Goal: Task Accomplishment & Management: Manage account settings

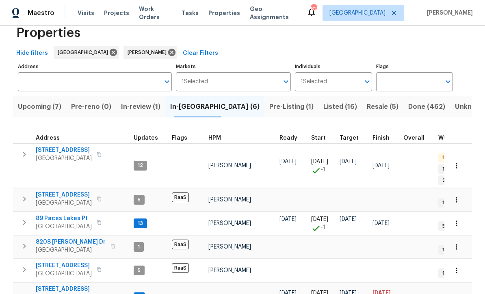
scroll to position [18, 0]
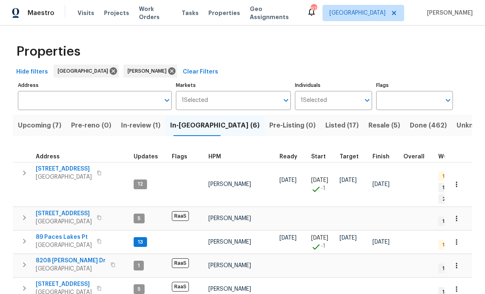
click at [58, 172] on span "188 Lost Lake Trl" at bounding box center [64, 169] width 56 height 8
click at [59, 210] on span "34 Powder Brook Ct" at bounding box center [64, 214] width 56 height 8
click at [53, 233] on span "89 Paces Lakes Pt" at bounding box center [64, 237] width 56 height 8
click at [57, 257] on span "8208 [PERSON_NAME] Dr" at bounding box center [71, 261] width 70 height 8
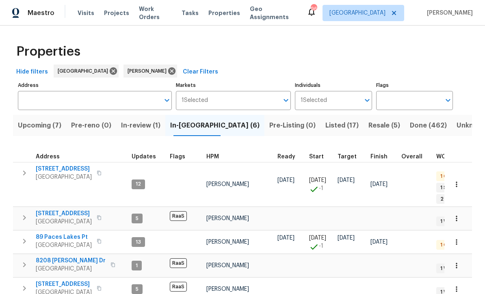
scroll to position [7, 2]
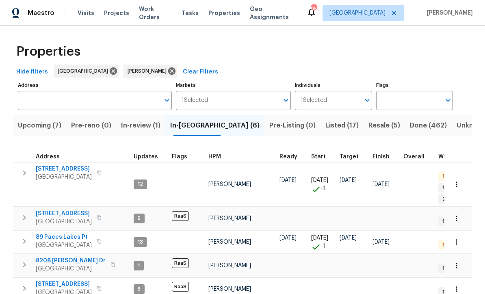
scroll to position [0, 0]
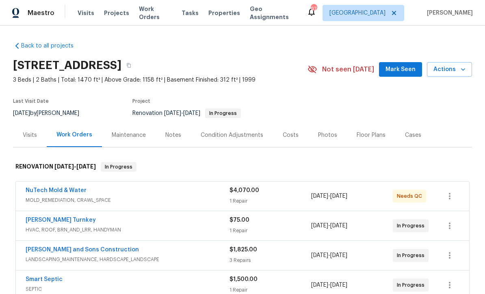
click at [398, 69] on span "Mark Seen" at bounding box center [401, 70] width 30 height 10
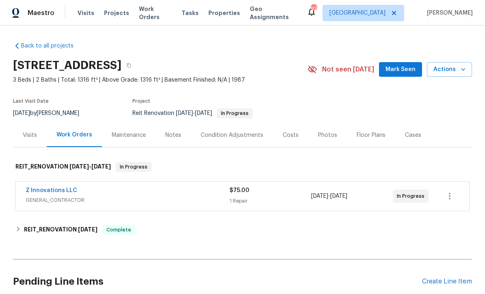
click at [400, 66] on span "Mark Seen" at bounding box center [401, 70] width 30 height 10
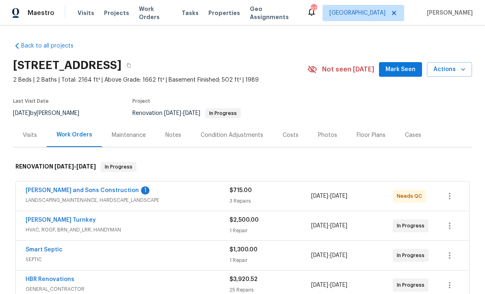
click at [57, 192] on link "[PERSON_NAME] and Sons Construction" at bounding box center [82, 191] width 113 height 6
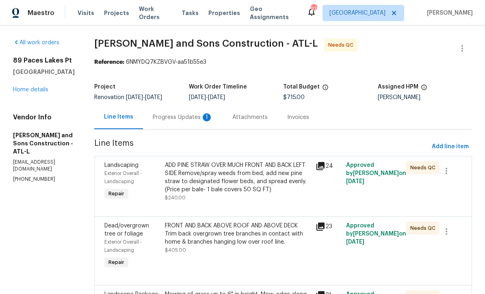
click at [153, 115] on div "Progress Updates 1" at bounding box center [183, 117] width 60 height 8
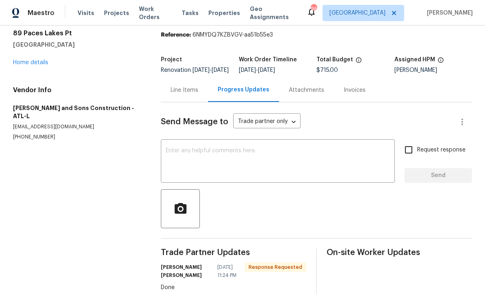
scroll to position [27, 0]
click at [168, 152] on div "x ​" at bounding box center [278, 162] width 234 height 41
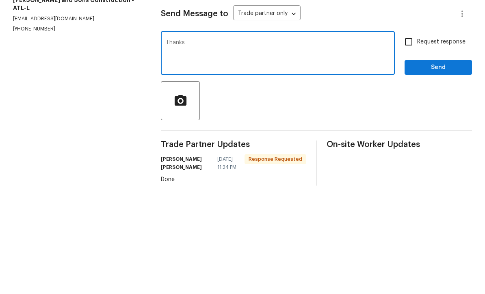
type textarea "Thanks"
click at [425, 171] on span "Send" at bounding box center [438, 176] width 54 height 10
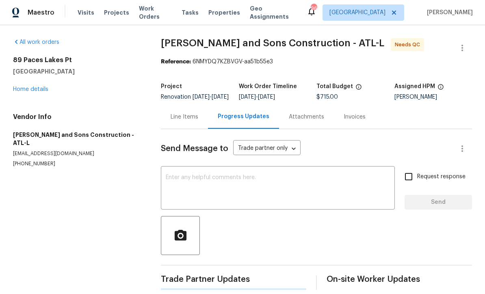
scroll to position [16, 0]
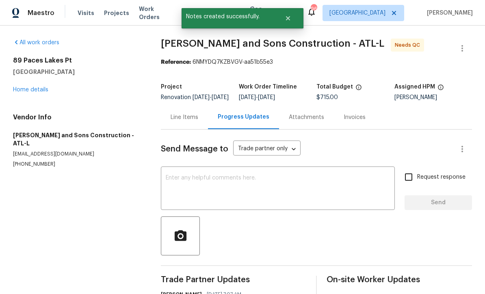
click at [185, 113] on div "Line Items" at bounding box center [185, 117] width 28 height 8
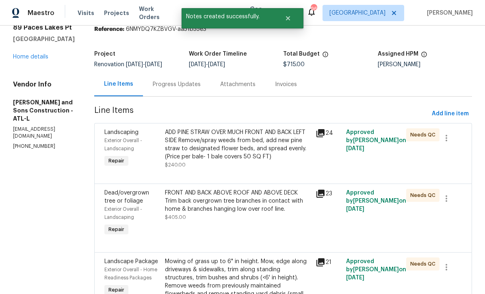
scroll to position [39, 0]
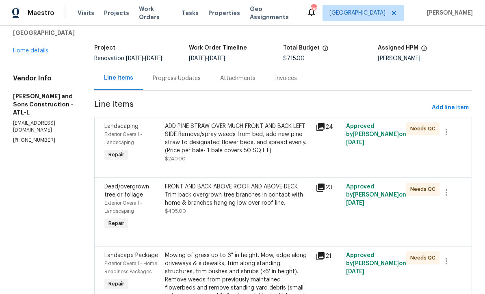
click at [220, 122] on div "ADD PINE STRAW OVER MUCH FRONT AND BACK LEFT SIDE Remove/spray weeds from bed, …" at bounding box center [238, 138] width 146 height 33
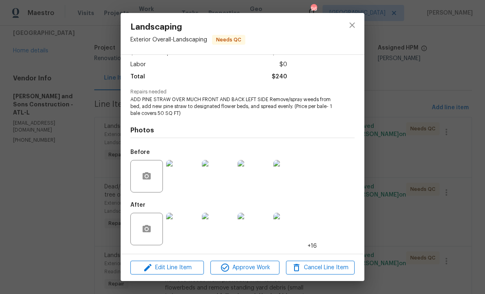
scroll to position [54, 0]
click at [186, 224] on img at bounding box center [182, 229] width 33 height 33
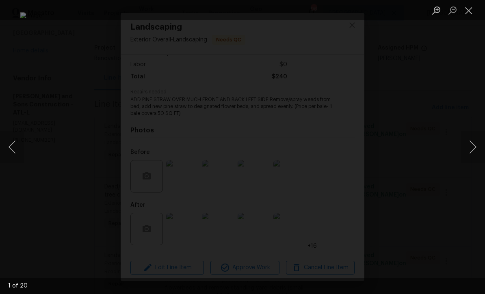
click at [481, 150] on button "Next image" at bounding box center [473, 147] width 24 height 33
click at [481, 148] on button "Next image" at bounding box center [473, 147] width 24 height 33
click at [476, 150] on button "Next image" at bounding box center [473, 147] width 24 height 33
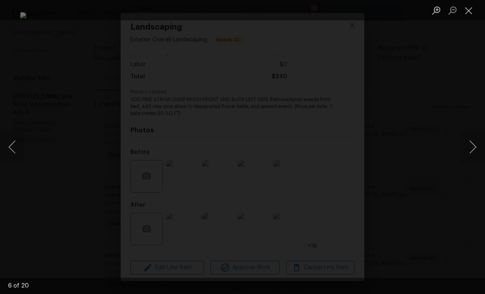
click at [481, 147] on button "Next image" at bounding box center [473, 147] width 24 height 33
click at [481, 146] on button "Next image" at bounding box center [473, 147] width 24 height 33
click at [481, 144] on button "Next image" at bounding box center [473, 147] width 24 height 33
click at [476, 145] on button "Next image" at bounding box center [473, 147] width 24 height 33
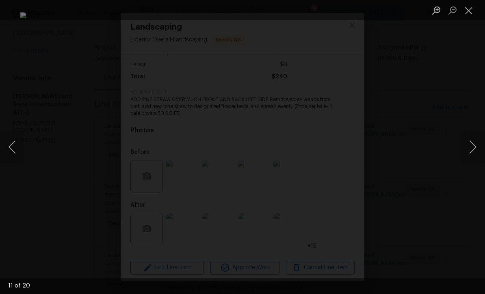
click at [468, 15] on button "Close lightbox" at bounding box center [469, 10] width 16 height 14
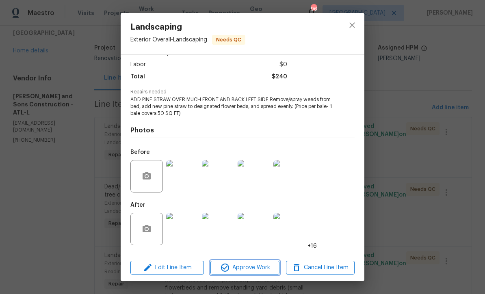
click at [242, 261] on button "Approve Work" at bounding box center [245, 268] width 69 height 14
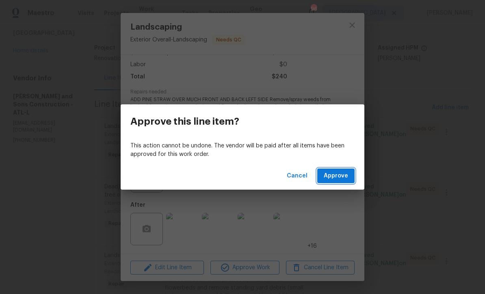
click at [337, 172] on span "Approve" at bounding box center [336, 176] width 24 height 10
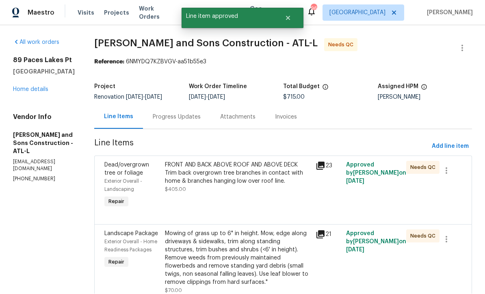
scroll to position [0, 0]
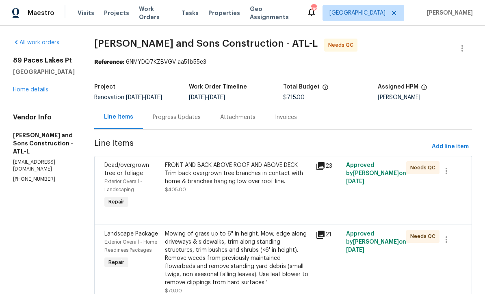
click at [211, 174] on div "FRONT AND BACK ABOVE ROOF AND ABOVE DECK Trim back overgrown tree branches in c…" at bounding box center [238, 173] width 146 height 24
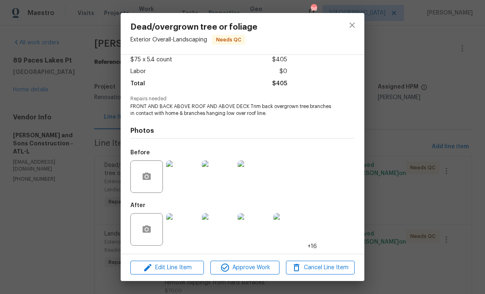
scroll to position [48, 0]
click at [191, 233] on img at bounding box center [182, 229] width 33 height 33
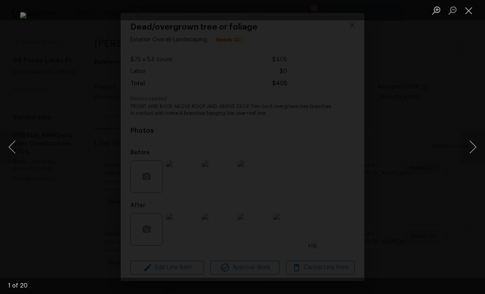
click at [475, 152] on button "Next image" at bounding box center [473, 147] width 24 height 33
click at [475, 149] on button "Next image" at bounding box center [473, 147] width 24 height 33
click at [476, 148] on button "Next image" at bounding box center [473, 147] width 24 height 33
click at [477, 146] on button "Next image" at bounding box center [473, 147] width 24 height 33
click at [478, 144] on button "Next image" at bounding box center [473, 147] width 24 height 33
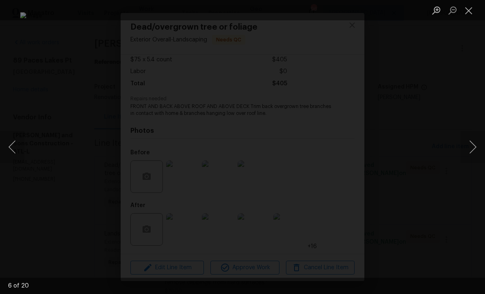
click at [478, 144] on button "Next image" at bounding box center [473, 147] width 24 height 33
click at [466, 13] on button "Close lightbox" at bounding box center [469, 10] width 16 height 14
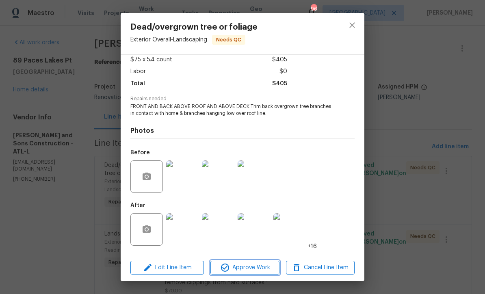
click at [235, 268] on span "Approve Work" at bounding box center [245, 268] width 64 height 10
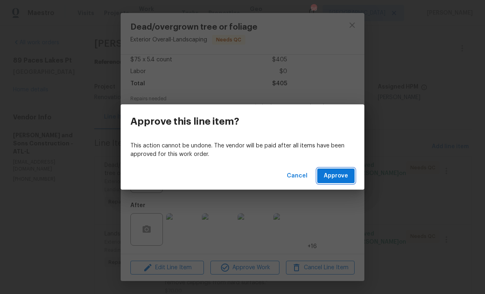
click at [339, 175] on span "Approve" at bounding box center [336, 176] width 24 height 10
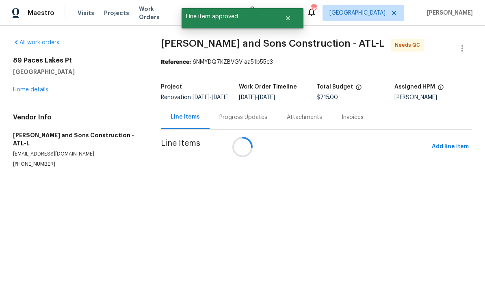
scroll to position [0, 0]
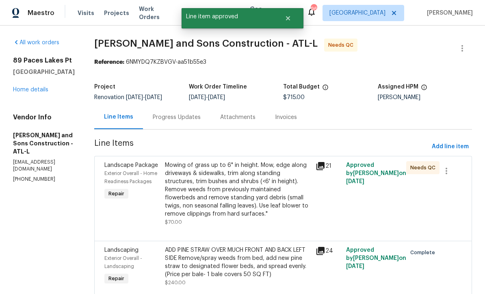
click at [214, 183] on div "Mowing of grass up to 6" in height. Mow, edge along driveways & sidewalks, trim…" at bounding box center [238, 189] width 146 height 57
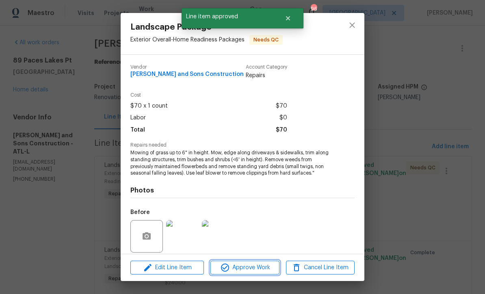
click at [241, 269] on span "Approve Work" at bounding box center [245, 268] width 64 height 10
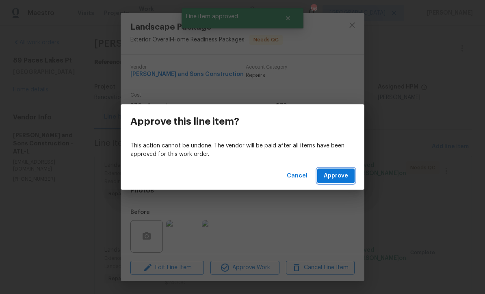
click at [338, 174] on span "Approve" at bounding box center [336, 176] width 24 height 10
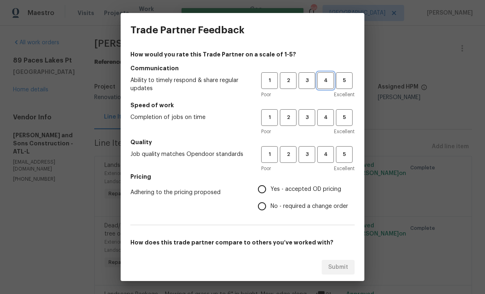
click at [324, 79] on span "4" at bounding box center [325, 80] width 15 height 9
click at [321, 117] on span "4" at bounding box center [325, 117] width 15 height 9
click at [321, 157] on span "4" at bounding box center [325, 154] width 15 height 9
click at [261, 186] on input "Yes - accepted OD pricing" at bounding box center [262, 189] width 17 height 17
radio input "true"
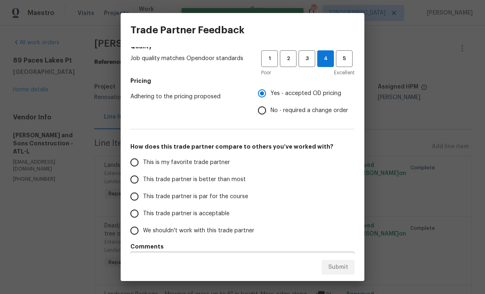
scroll to position [98, 0]
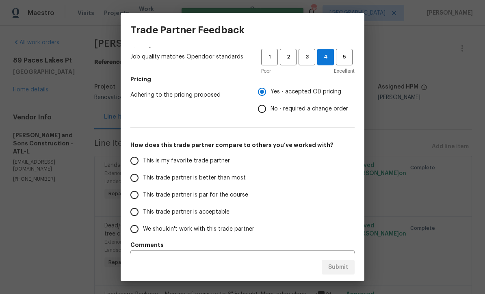
click at [137, 197] on input "This trade partner is par for the course" at bounding box center [134, 195] width 17 height 17
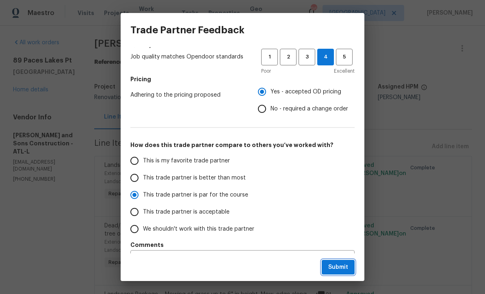
click at [332, 267] on span "Submit" at bounding box center [338, 268] width 20 height 10
radio input "true"
radio input "false"
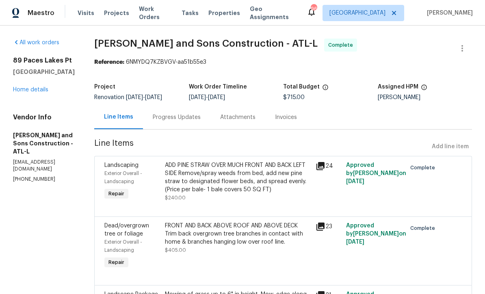
click at [25, 93] on link "Home details" at bounding box center [30, 90] width 35 height 6
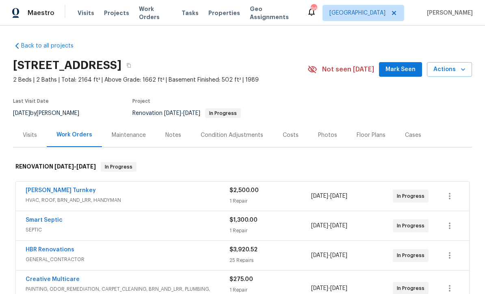
click at [399, 70] on span "Mark Seen" at bounding box center [401, 70] width 30 height 10
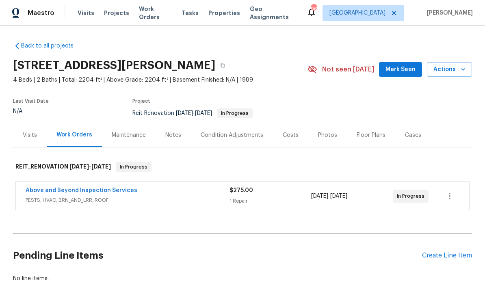
click at [401, 70] on span "Mark Seen" at bounding box center [401, 70] width 30 height 10
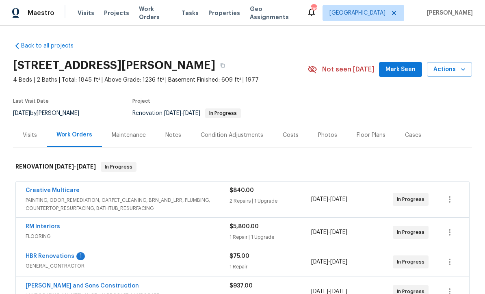
click at [43, 254] on link "HBR Renovations" at bounding box center [50, 257] width 49 height 6
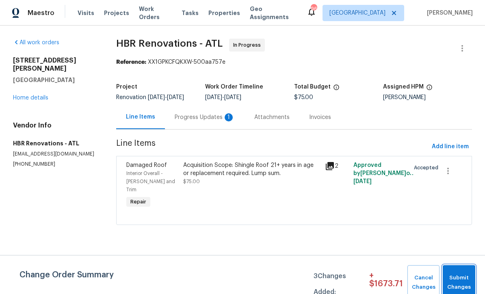
click at [454, 273] on button "Submit Changes" at bounding box center [459, 282] width 33 height 35
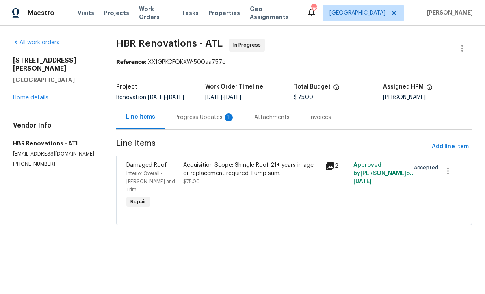
click at [198, 118] on div "Progress Updates 1" at bounding box center [205, 117] width 60 height 8
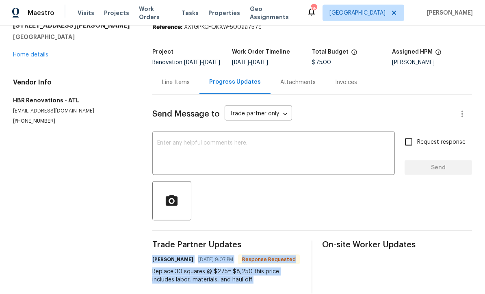
copy div "Wendy Rodriguez 08/18/2025 9:07 PM Response Requested Replace 30 squares @ $275…"
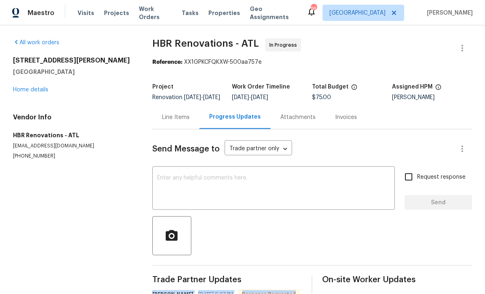
click at [174, 122] on div "Line Items" at bounding box center [176, 117] width 28 height 8
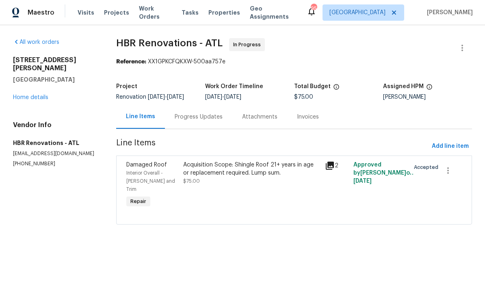
click at [211, 175] on div "Acquisition Scope: Shingle Roof 21+ years in age or replacement required. Lump …" at bounding box center [251, 169] width 137 height 16
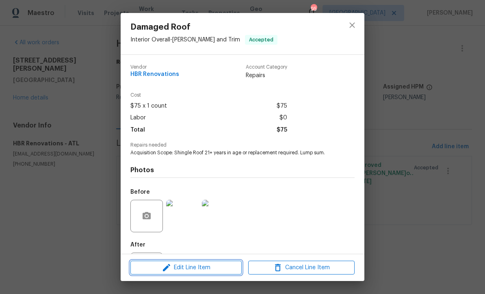
click at [191, 271] on span "Edit Line Item" at bounding box center [186, 268] width 106 height 10
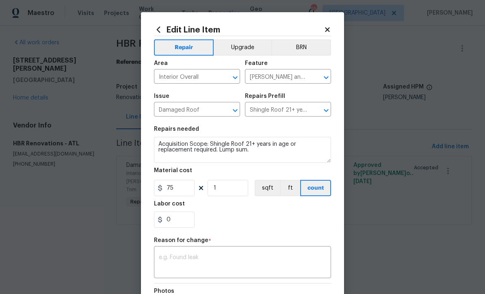
click at [163, 256] on textarea at bounding box center [242, 263] width 167 height 17
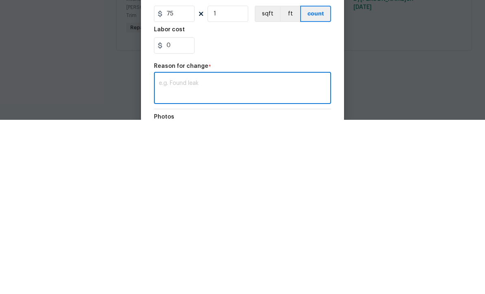
scroll to position [0, 0]
click at [163, 255] on textarea at bounding box center [242, 263] width 167 height 17
paste textarea "Wendy Rodriguez 08/18/2025 9:07 PM Response Requested Replace 30 squares @ $275…"
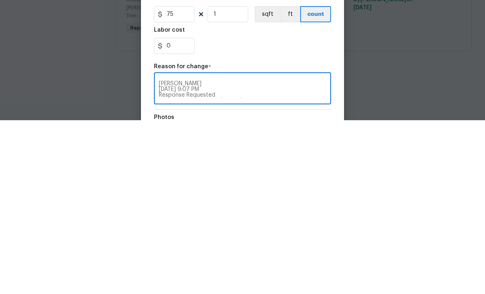
scroll to position [11, 0]
type textarea "Wendy Rodriguez 08/18/2025 9:07 PM Response Requested Replace 30 squares @ $275…"
click at [178, 180] on input "75" at bounding box center [174, 188] width 41 height 16
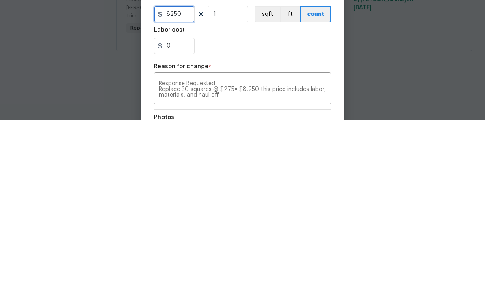
type input "8250"
click at [222, 212] on div "0" at bounding box center [242, 220] width 177 height 16
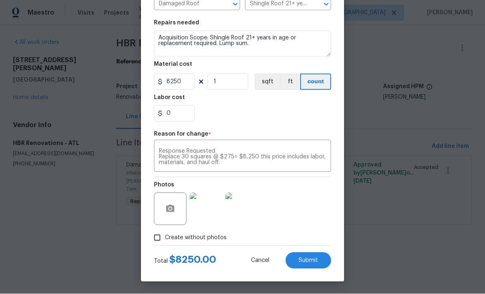
scroll to position [108, 0]
click at [309, 259] on span "Submit" at bounding box center [309, 261] width 20 height 6
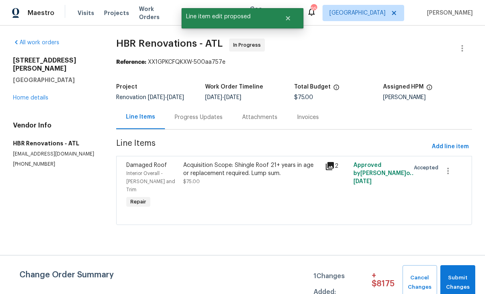
scroll to position [0, 0]
click at [457, 277] on span "Submit Changes" at bounding box center [458, 283] width 27 height 19
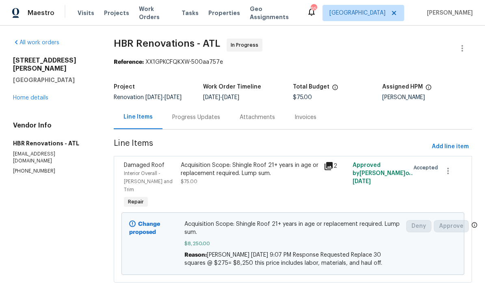
click at [187, 118] on div "Progress Updates" at bounding box center [196, 117] width 48 height 8
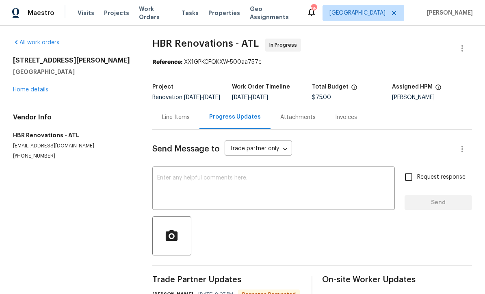
click at [164, 183] on textarea at bounding box center [273, 189] width 233 height 28
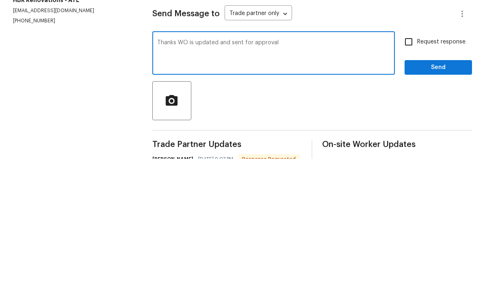
type textarea "Thanks WO is updated and sent for approval"
click at [407, 169] on input "Request response" at bounding box center [408, 177] width 17 height 17
checkbox input "true"
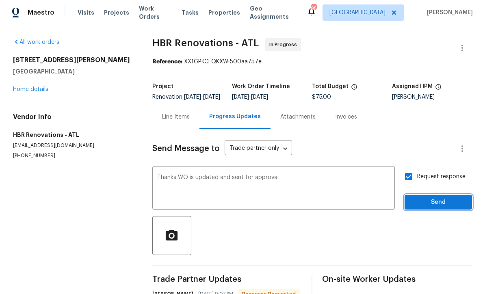
click at [426, 198] on span "Send" at bounding box center [438, 203] width 54 height 10
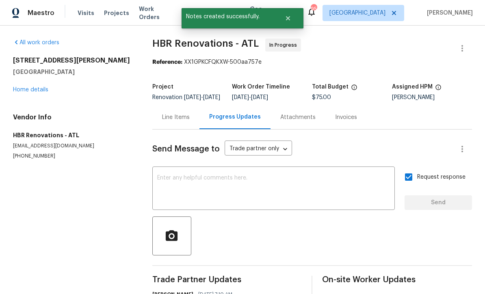
click at [26, 87] on link "Home details" at bounding box center [30, 90] width 35 height 6
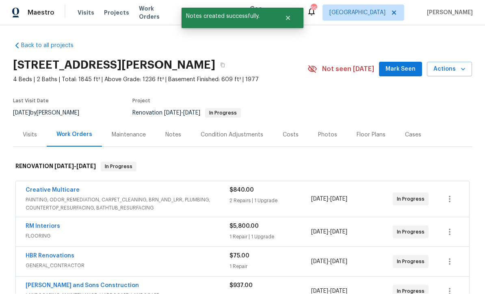
scroll to position [0, 0]
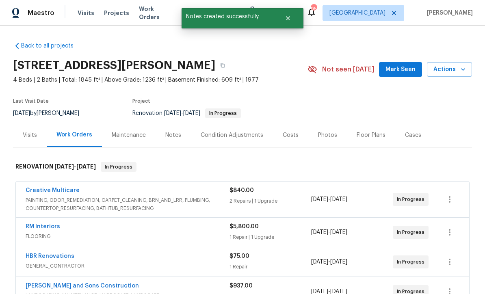
click at [402, 71] on span "Mark Seen" at bounding box center [401, 70] width 30 height 10
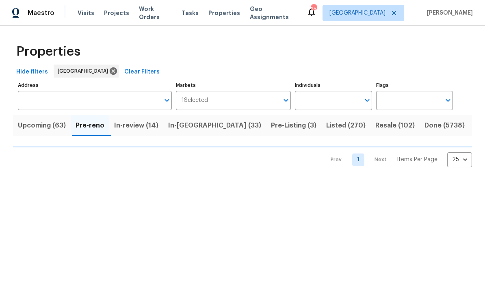
scroll to position [0, 0]
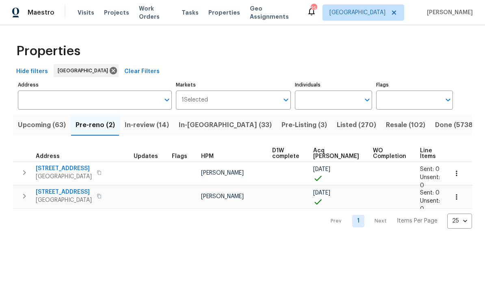
click at [52, 100] on input "Address" at bounding box center [89, 100] width 142 height 19
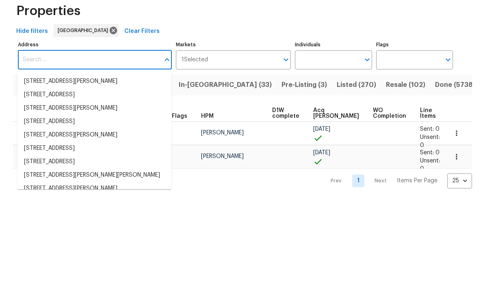
click at [38, 91] on input "Address" at bounding box center [89, 100] width 142 height 19
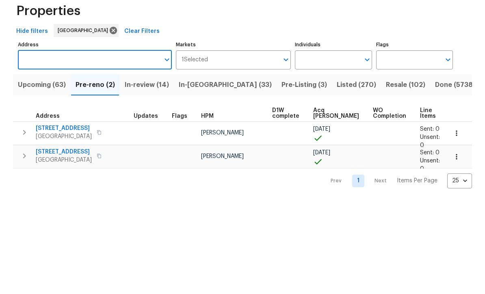
paste input "[STREET_ADDRESS]"
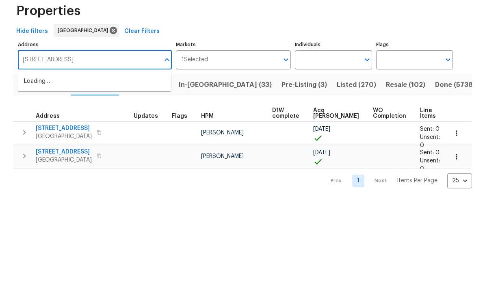
type input "[STREET_ADDRESS]"
click at [69, 115] on li "[STREET_ADDRESS][PERSON_NAME]" at bounding box center [94, 121] width 154 height 13
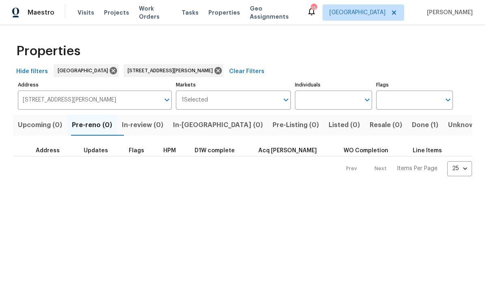
click at [412, 130] on span "Done (1)" at bounding box center [425, 125] width 26 height 11
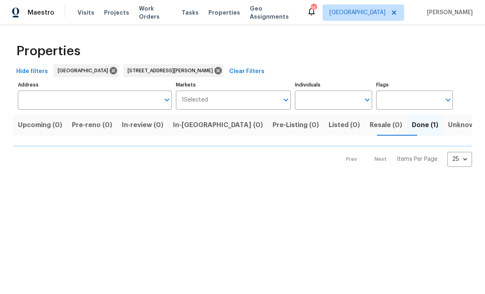
type input "[STREET_ADDRESS][PERSON_NAME]"
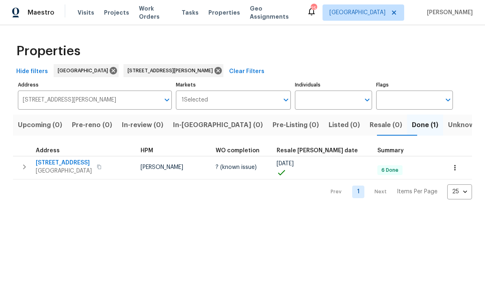
click at [457, 174] on button "button" at bounding box center [455, 168] width 18 height 18
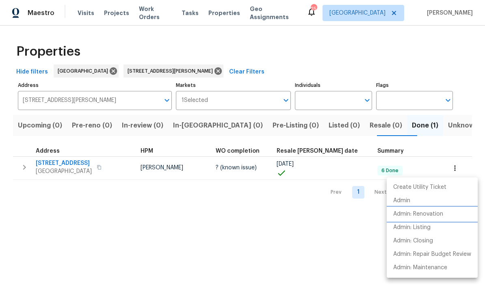
click at [437, 219] on li "Admin: Renovation" at bounding box center [432, 214] width 91 height 13
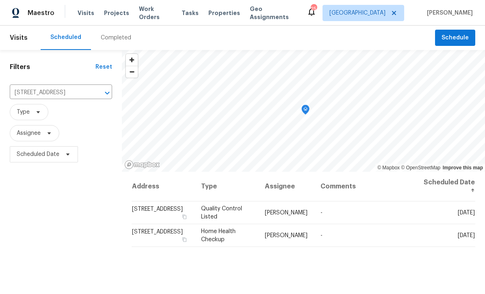
click at [94, 94] on icon "Clear" at bounding box center [96, 93] width 5 height 5
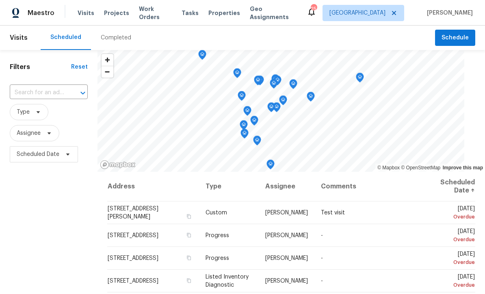
click at [27, 89] on input "text" at bounding box center [37, 93] width 55 height 13
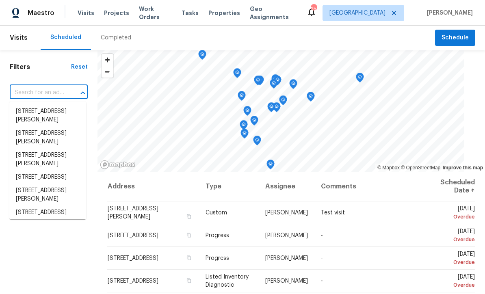
click at [24, 89] on input "text" at bounding box center [37, 93] width 55 height 13
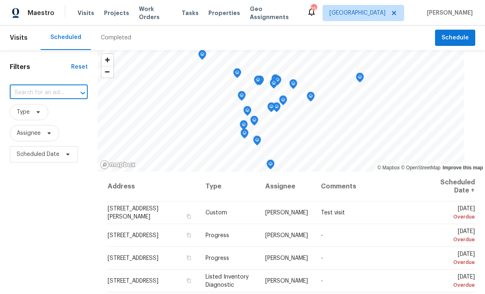
paste input "5080 Brownwood Dr, Powder Springs, GA 30127"
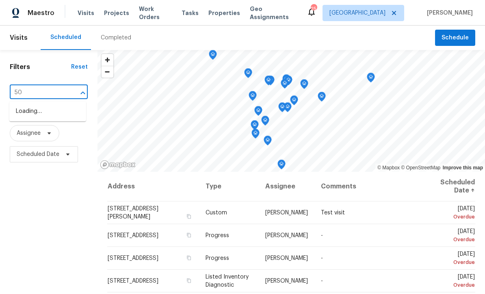
type input "5"
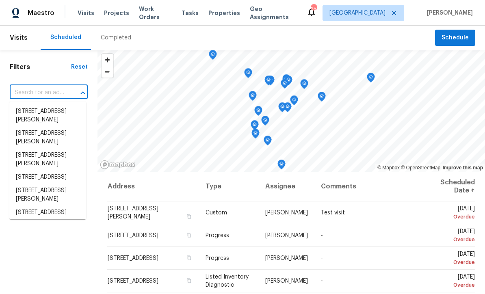
click at [39, 69] on h1 "Filters" at bounding box center [40, 67] width 61 height 8
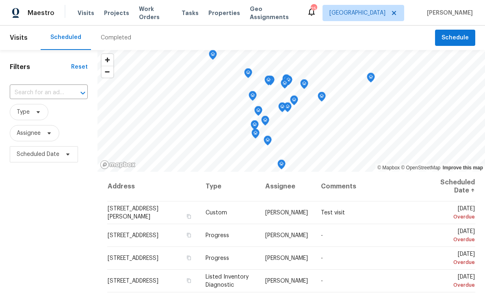
click at [25, 93] on input "text" at bounding box center [37, 93] width 55 height 13
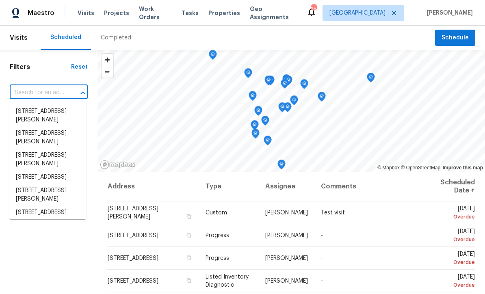
click at [26, 93] on input "text" at bounding box center [37, 93] width 55 height 13
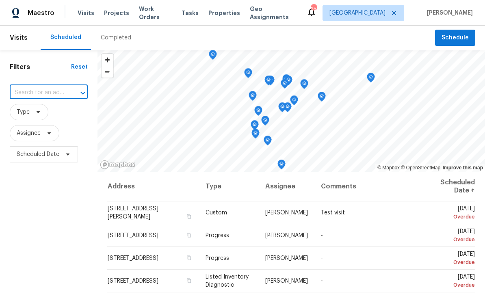
paste input "5080 Brownwood Dr, Powder Springs, GA 30127"
type input "5"
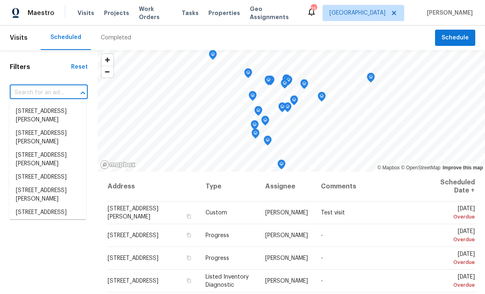
click at [32, 112] on li "2486 Quentin Dr, Jonesboro, GA 30236" at bounding box center [47, 116] width 77 height 22
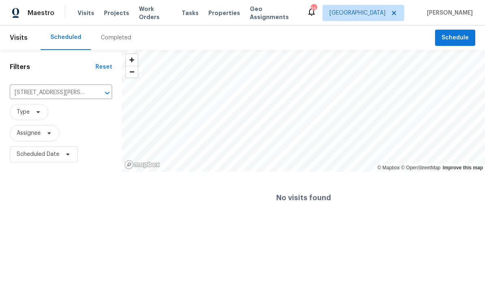
click at [98, 93] on icon "Clear" at bounding box center [97, 93] width 8 height 8
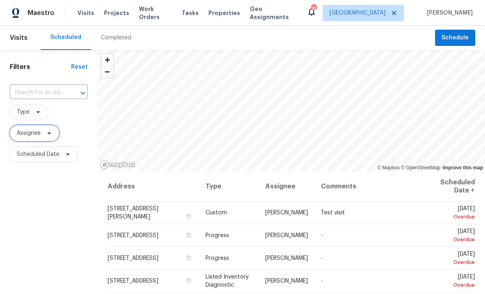
click at [47, 135] on icon at bounding box center [49, 133] width 7 height 7
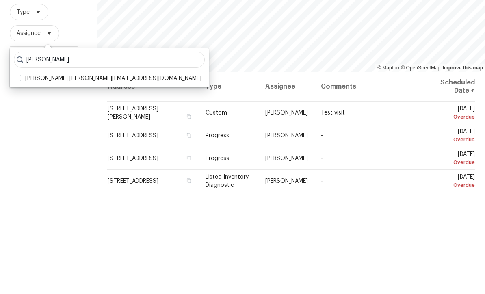
type input "Mirsad s"
click at [77, 174] on label "Mirsad Srna mirsad.srna@opendoor.com" at bounding box center [108, 178] width 187 height 8
click at [20, 174] on input "Mirsad Srna mirsad.srna@opendoor.com" at bounding box center [17, 176] width 5 height 5
checkbox input "true"
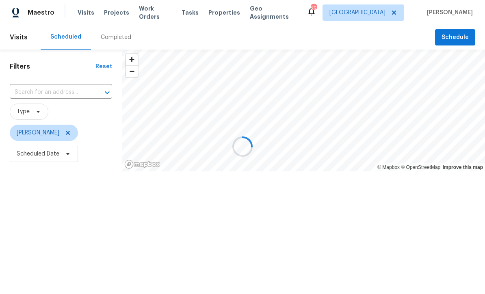
scroll to position [0, 0]
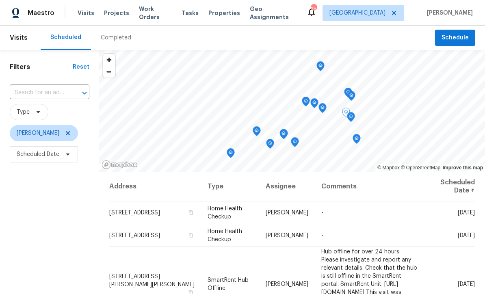
click at [0, 0] on icon at bounding box center [0, 0] width 0 height 0
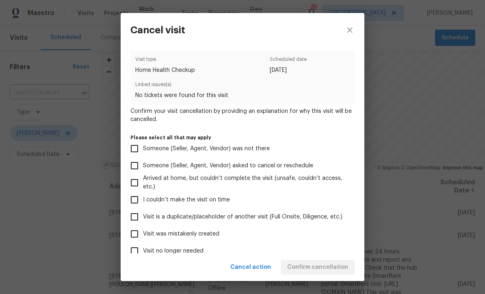
click at [135, 233] on input "Visit was mistakenly created" at bounding box center [134, 234] width 17 height 17
checkbox input "true"
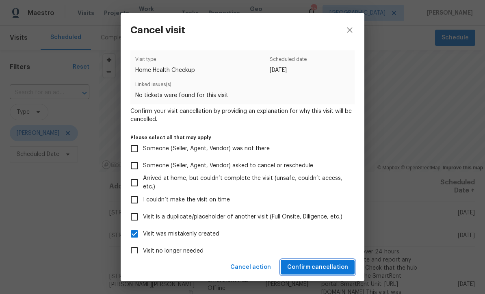
click at [322, 264] on span "Confirm cancellation" at bounding box center [317, 268] width 61 height 10
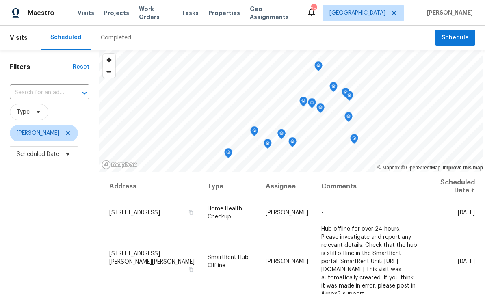
scroll to position [0, 0]
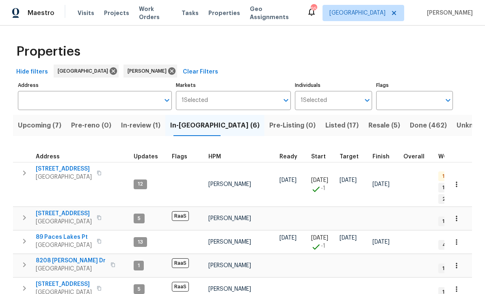
click at [463, 179] on button "button" at bounding box center [457, 185] width 18 height 18
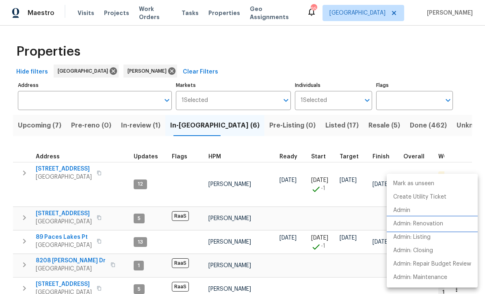
click at [441, 226] on p "Admin: Renovation" at bounding box center [418, 224] width 50 height 9
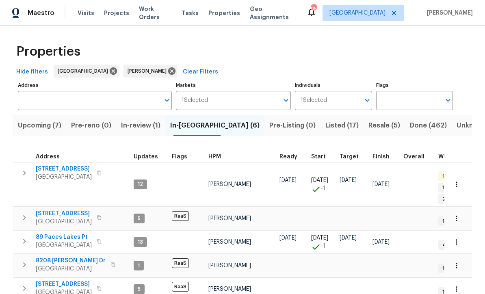
click at [28, 126] on span "Upcoming (7)" at bounding box center [39, 125] width 43 height 11
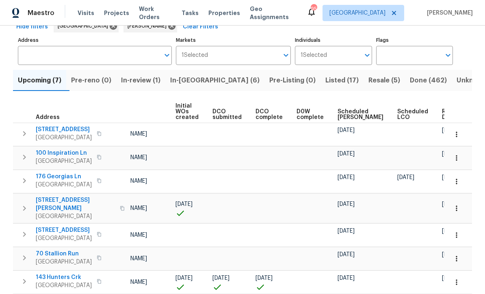
scroll to position [0, 58]
click at [443, 116] on span "Ready Date" at bounding box center [452, 114] width 18 height 11
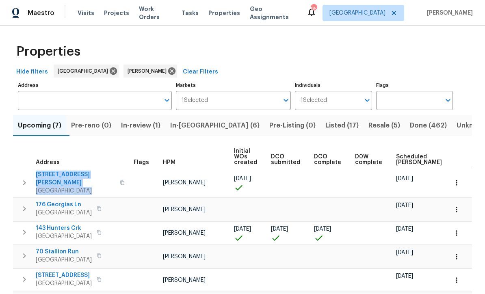
copy div "[STREET_ADDRESS][PERSON_NAME][PERSON_NAME]"
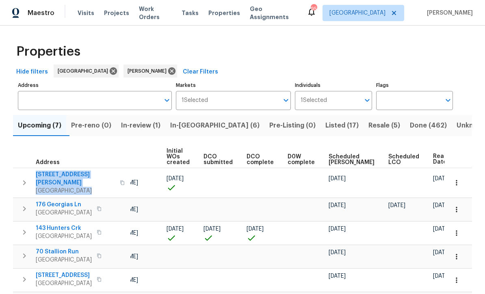
scroll to position [0, 67]
click at [140, 208] on td "[PERSON_NAME]" at bounding box center [128, 209] width 71 height 23
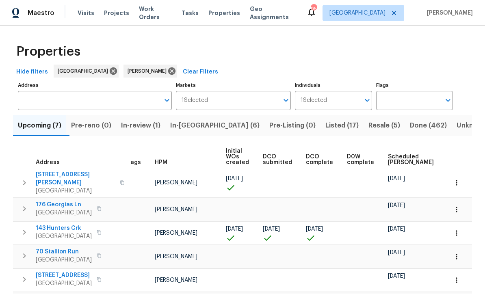
scroll to position [0, 9]
